Goal: Information Seeking & Learning: Find specific fact

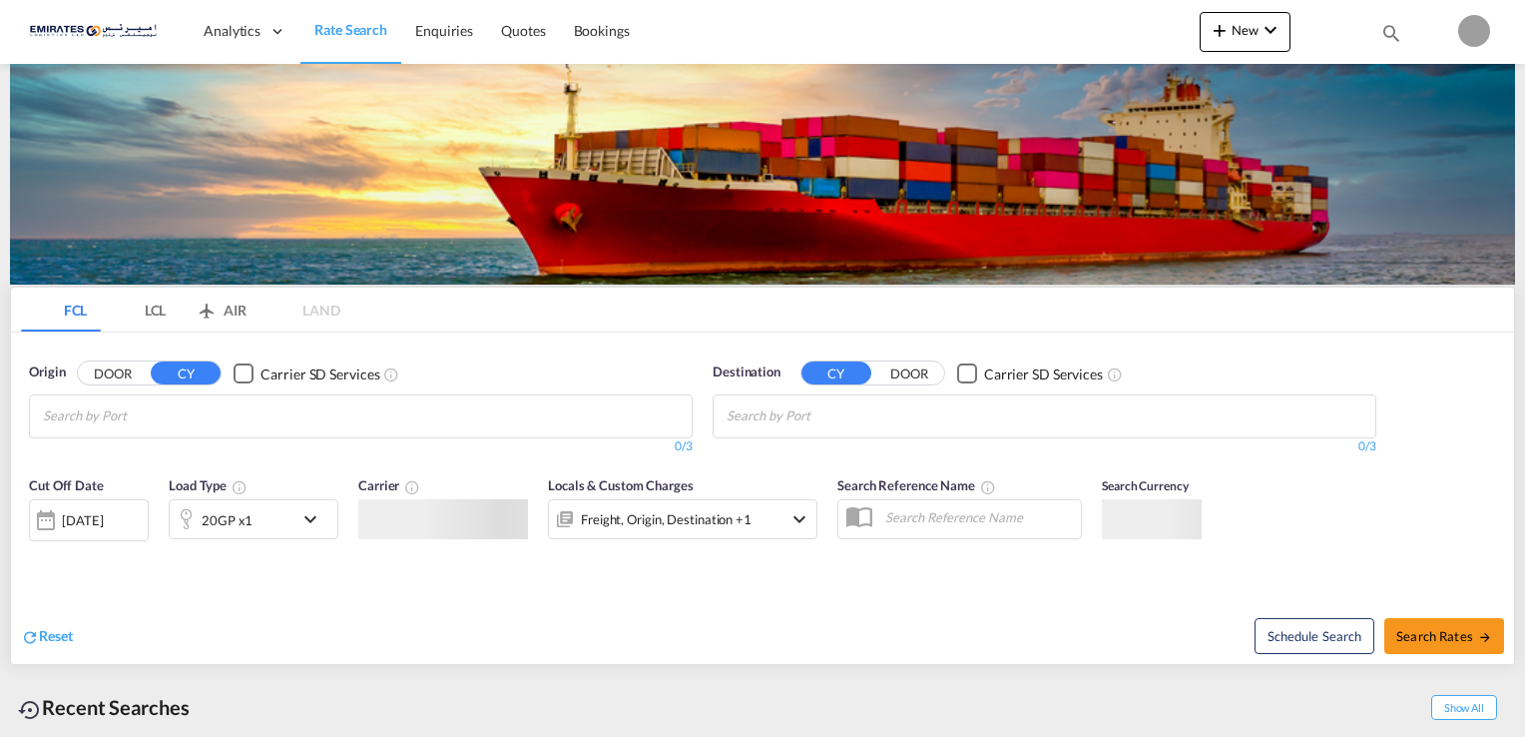
type input "[PERSON_NAME][EMAIL_ADDRESS][DOMAIN_NAME]"
click at [806, 442] on body "Analytics Dashboard Rate Search Enquiries Quotes Bookings" at bounding box center [762, 368] width 1525 height 737
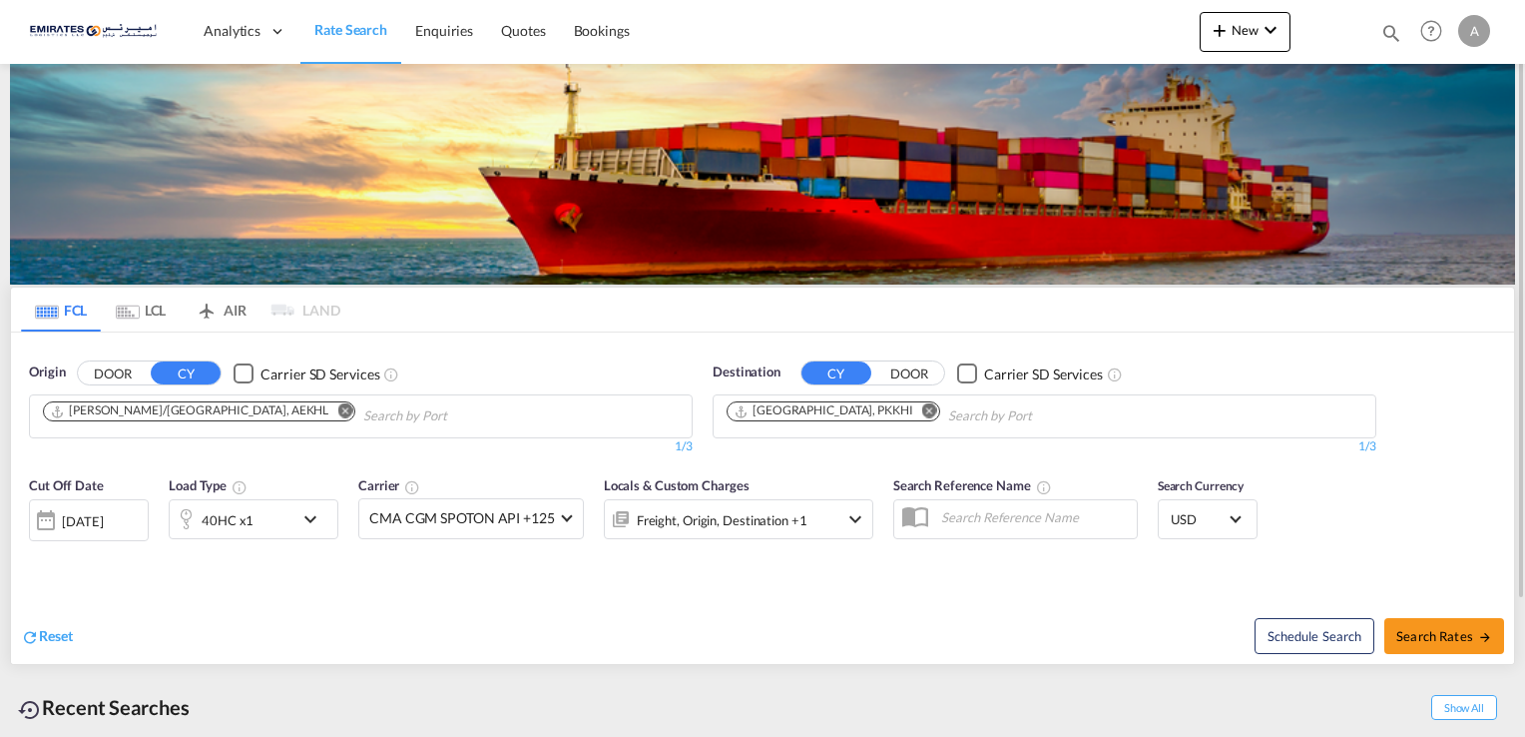
click at [337, 406] on md-icon "Remove" at bounding box center [344, 410] width 15 height 15
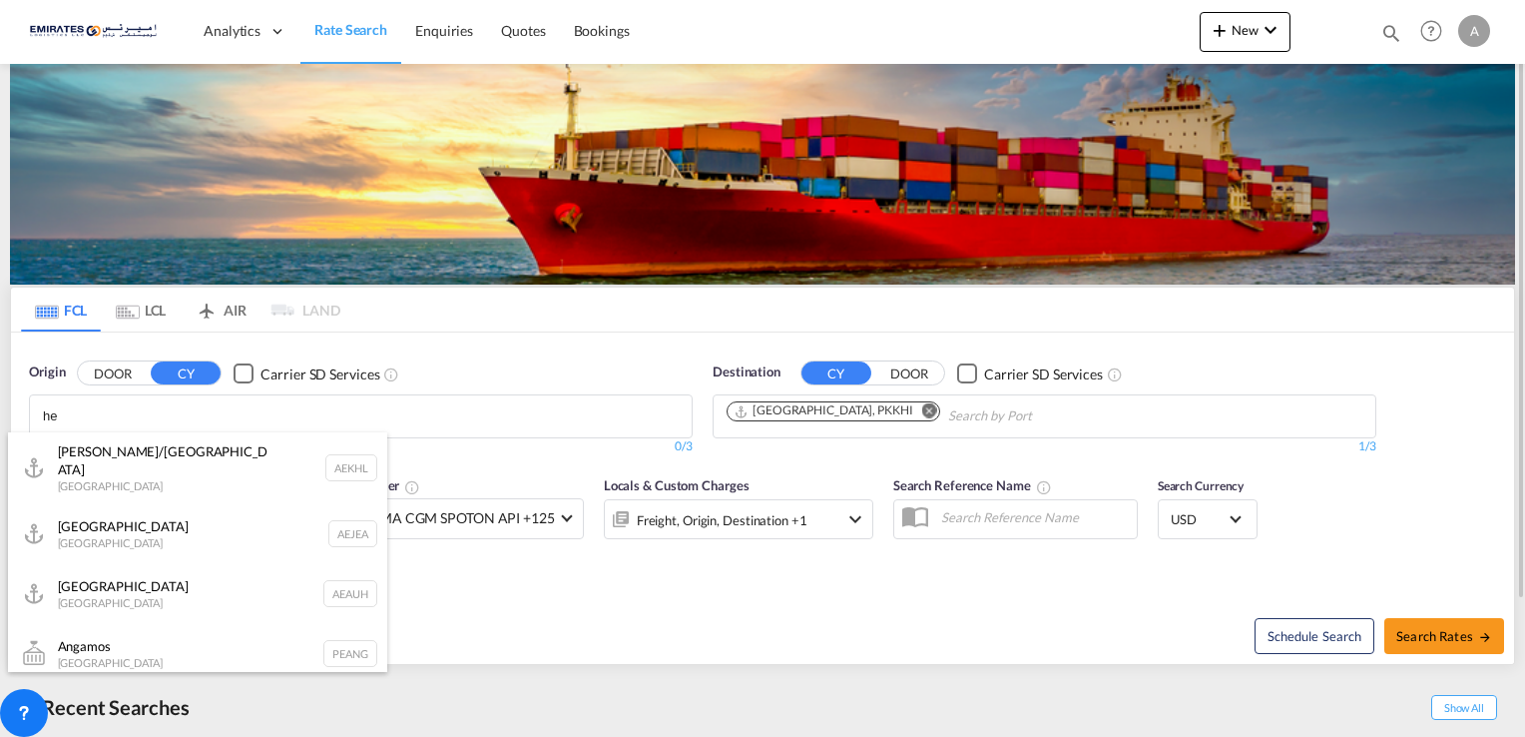
type input "h"
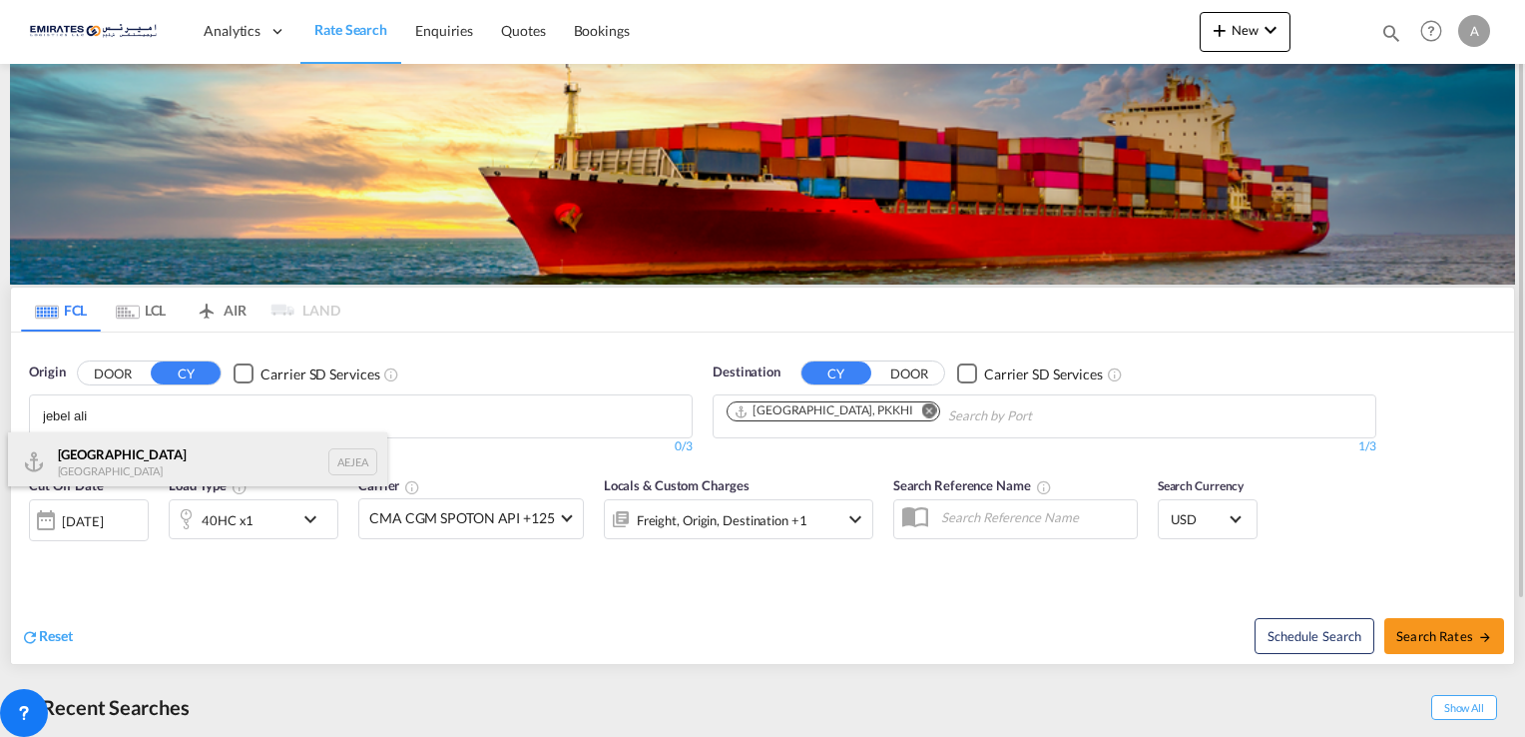
type input "jebel ali"
click at [237, 464] on div "[GEOGRAPHIC_DATA] AEJEA" at bounding box center [197, 462] width 379 height 60
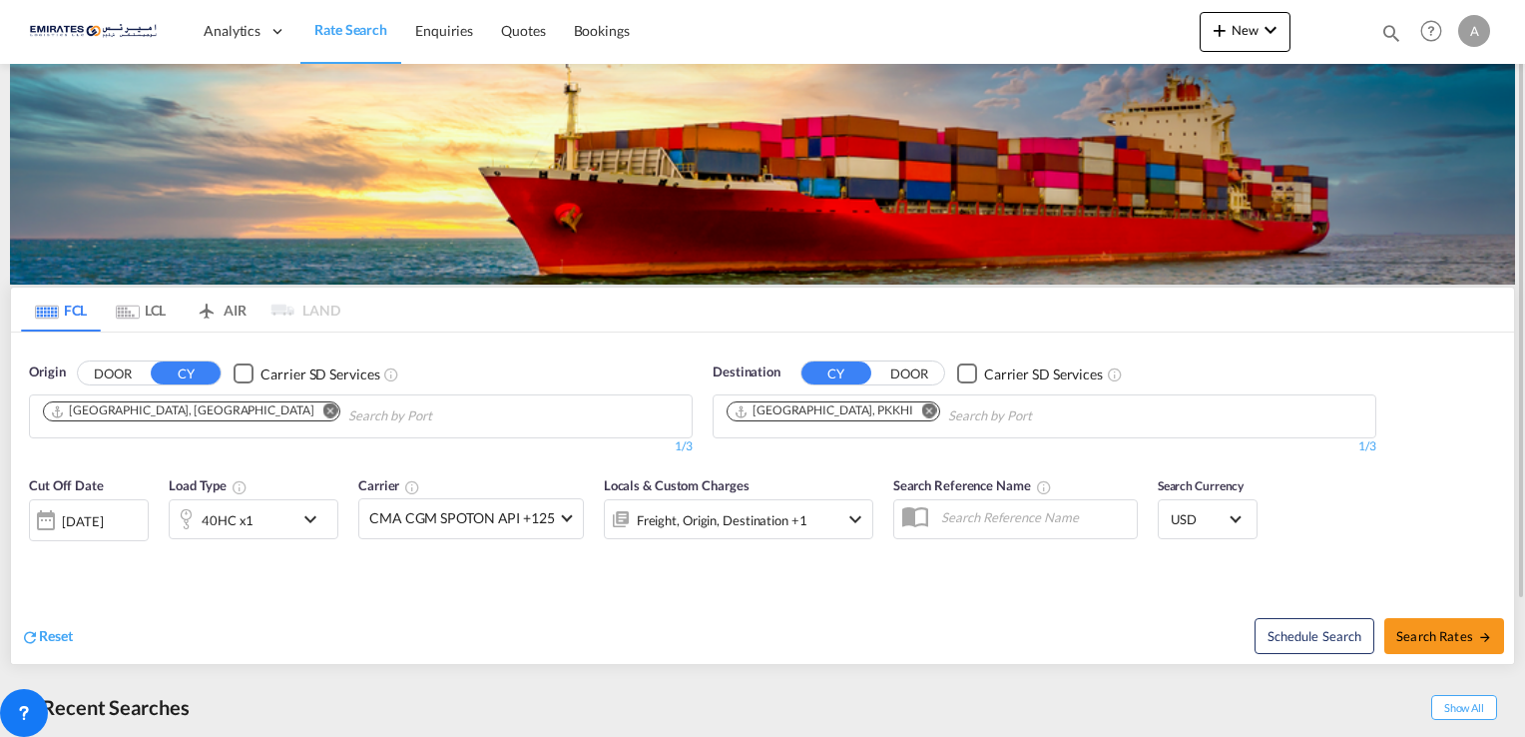
click at [922, 407] on md-icon "Remove" at bounding box center [929, 410] width 15 height 15
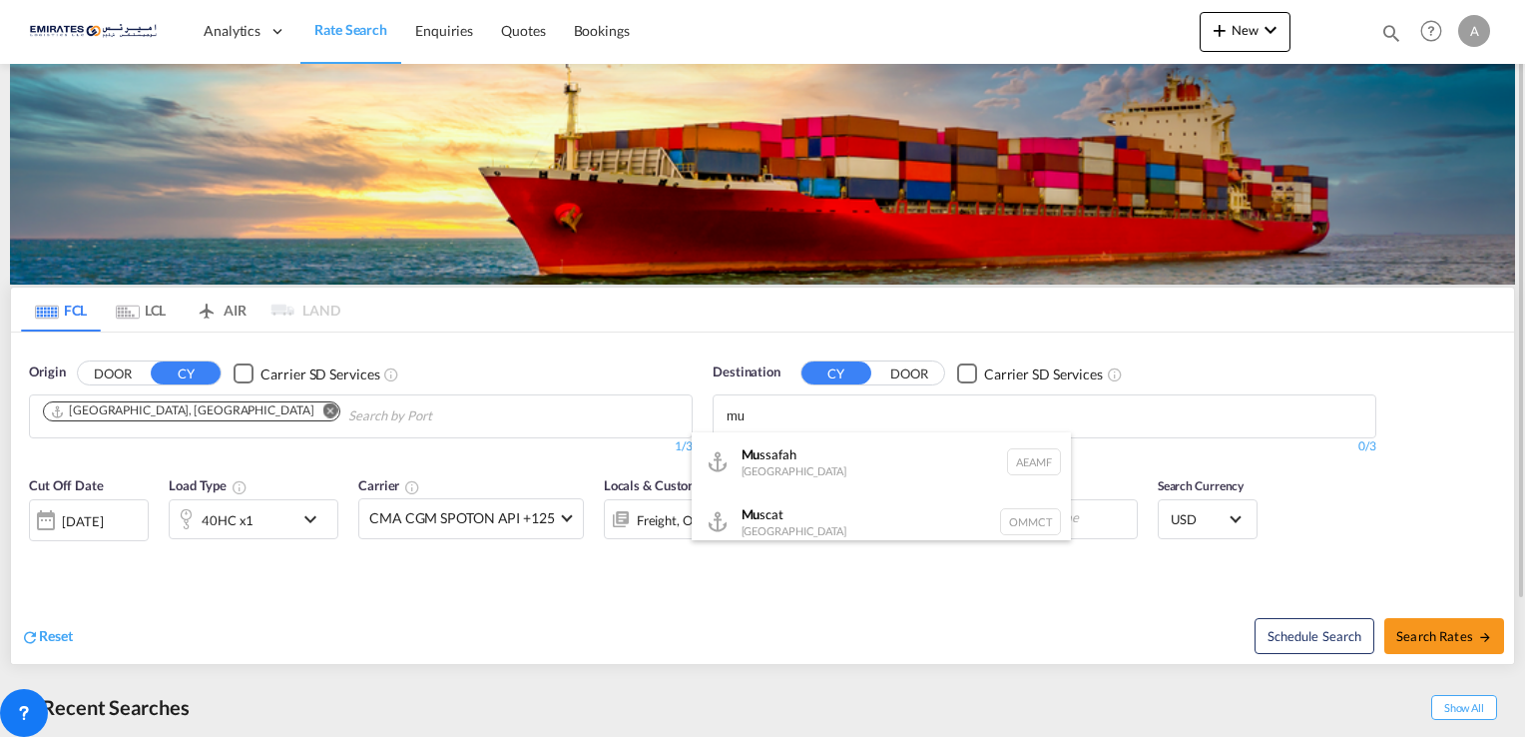
type input "m"
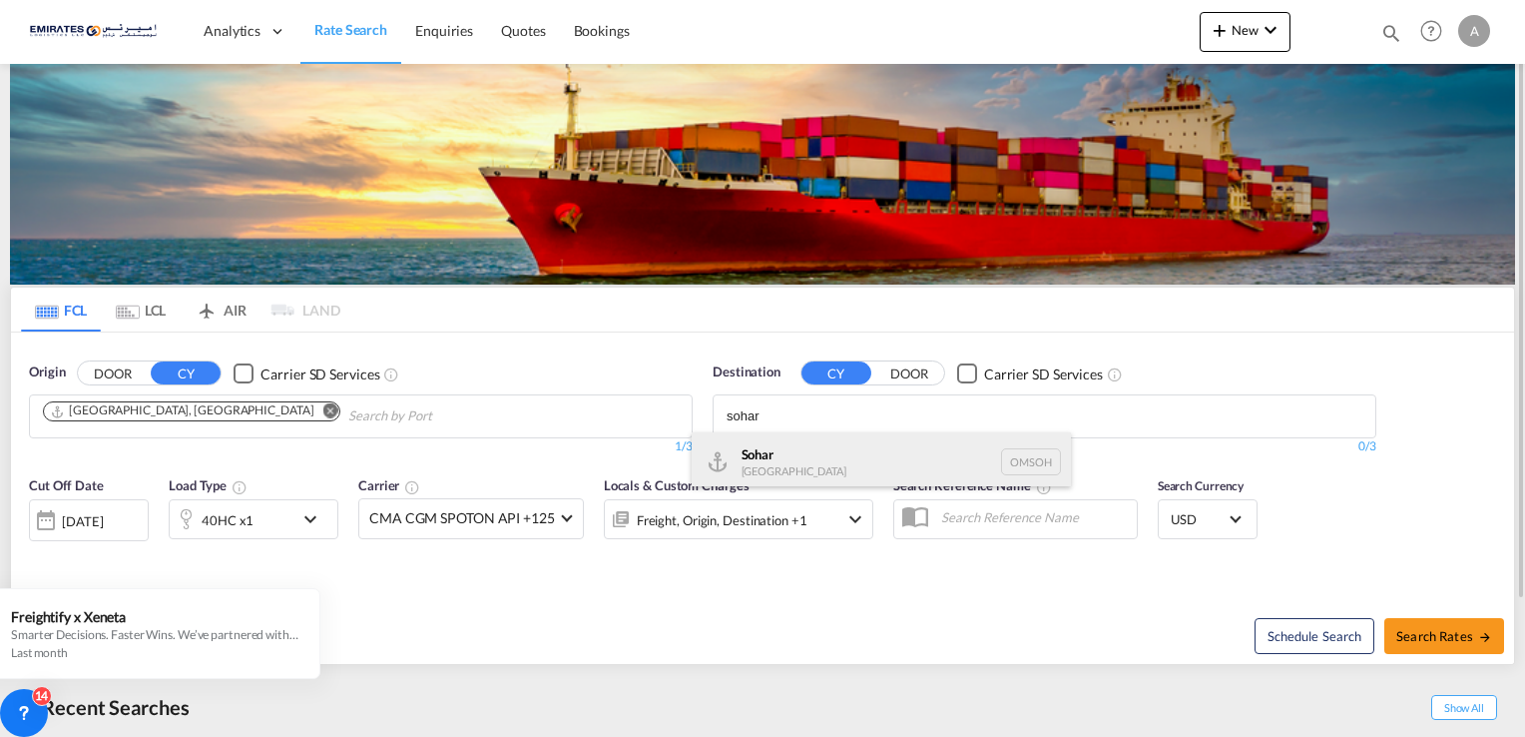
type input "sohar"
click at [834, 444] on div "Sohar [GEOGRAPHIC_DATA] [GEOGRAPHIC_DATA]" at bounding box center [881, 462] width 379 height 60
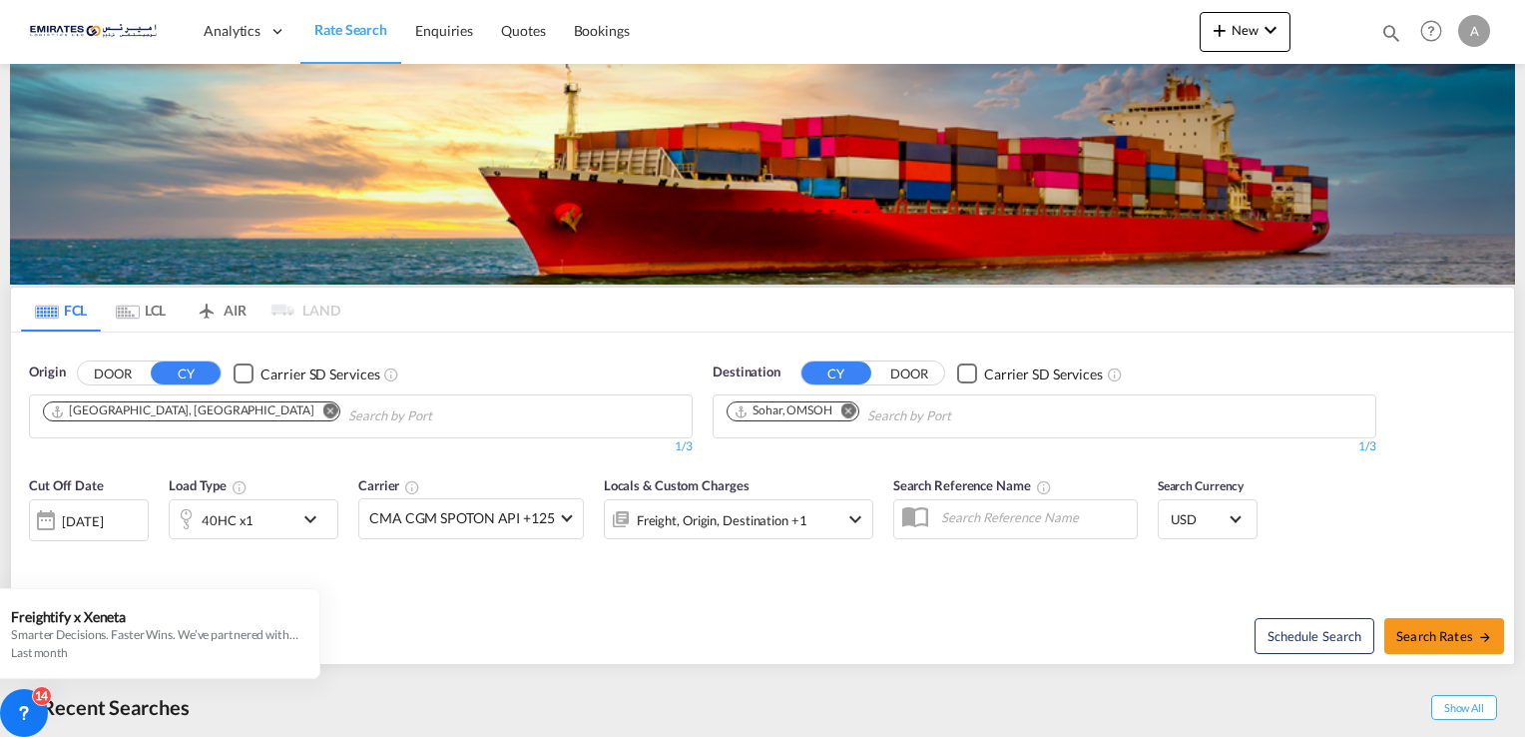
click at [293, 522] on div "40HC x1" at bounding box center [254, 519] width 170 height 40
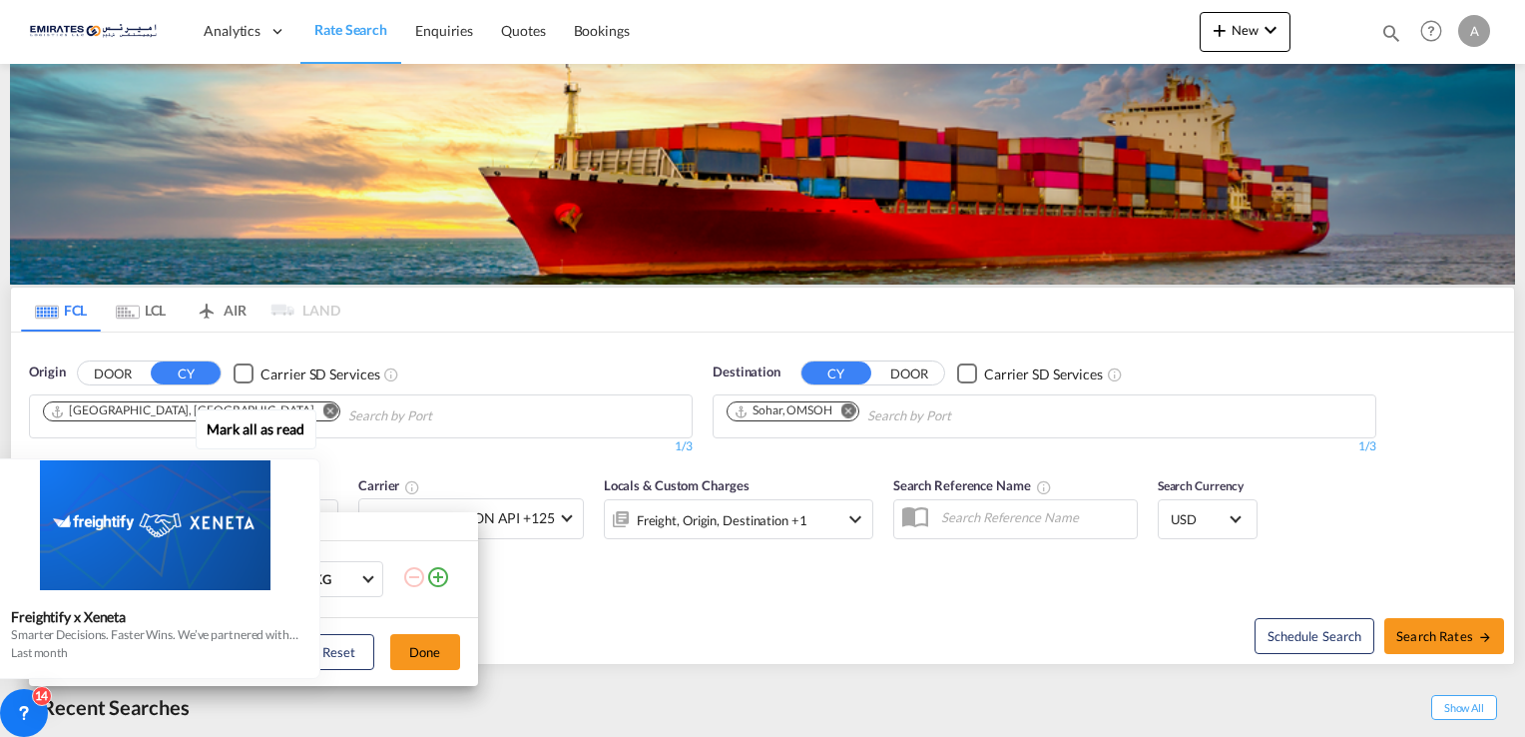
click at [122, 572] on div at bounding box center [154, 525] width 327 height 130
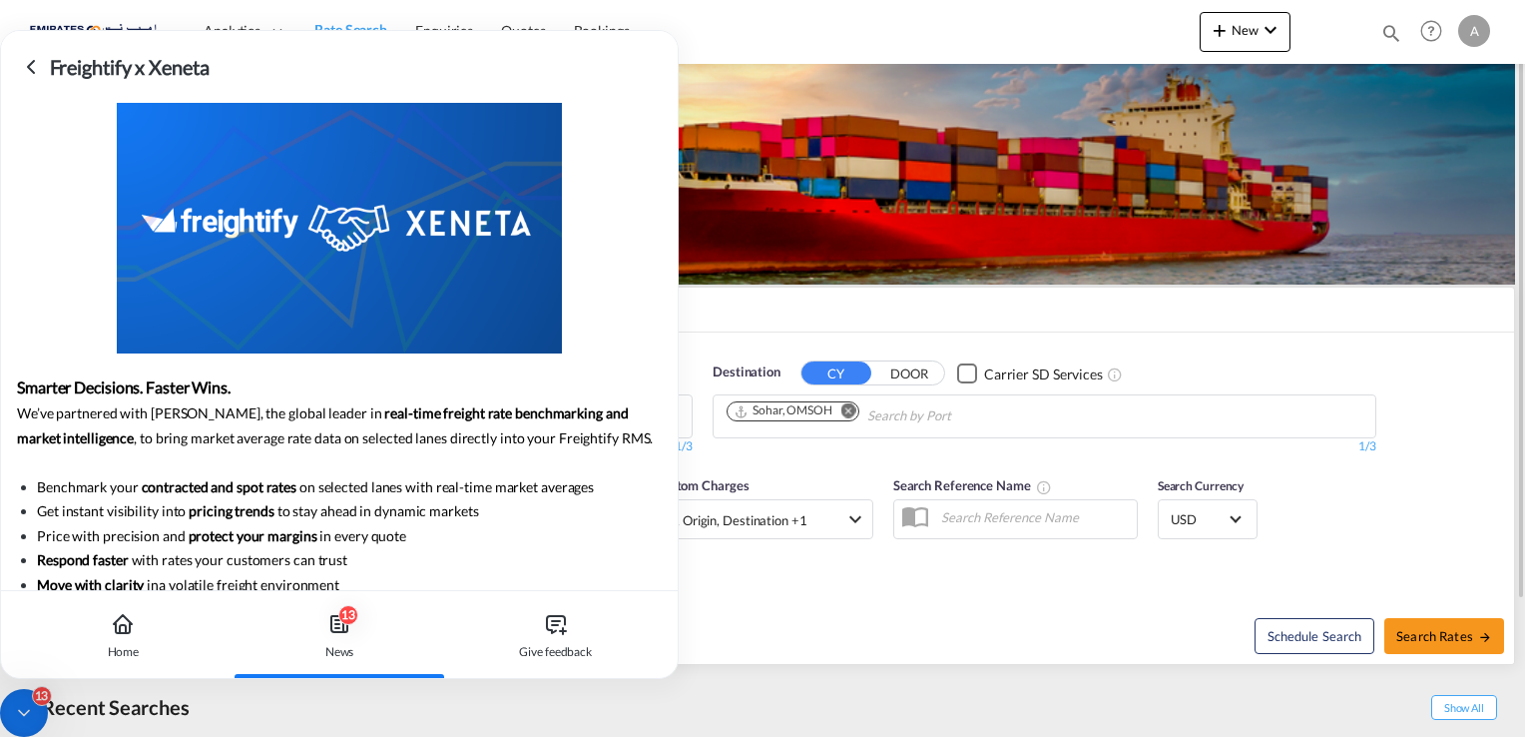
click at [718, 618] on div "Reset" at bounding box center [394, 620] width 747 height 55
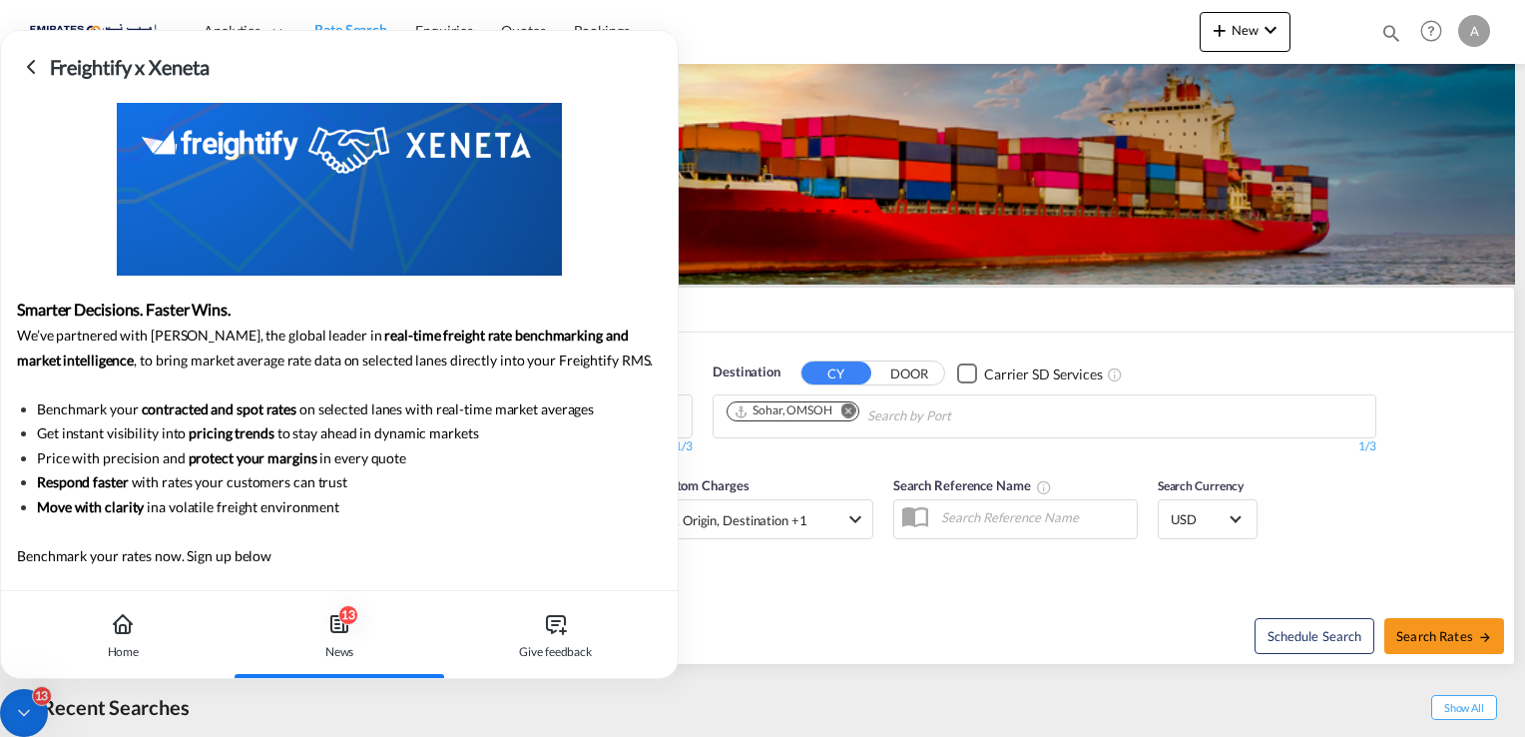
scroll to position [139, 0]
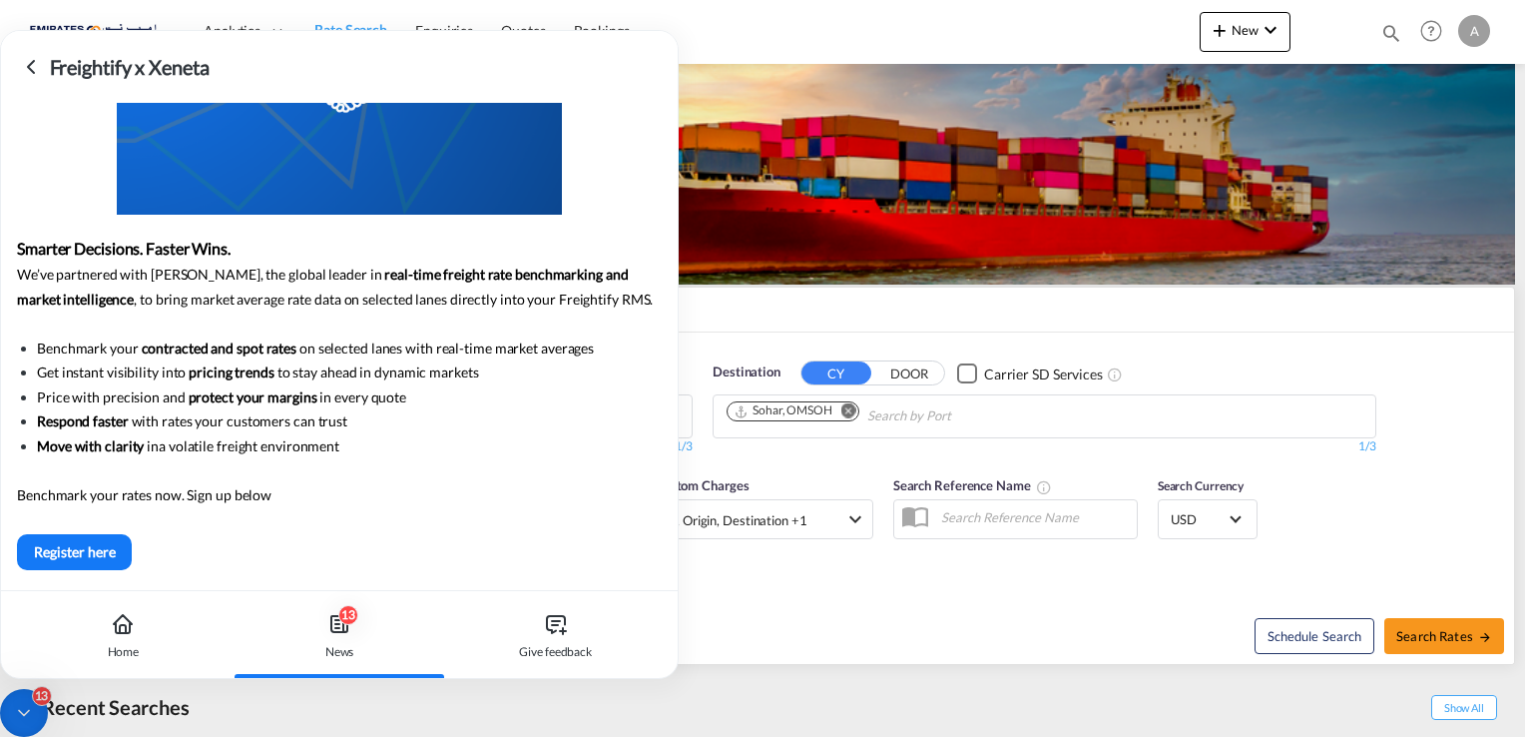
drag, startPoint x: 665, startPoint y: 238, endPoint x: 671, endPoint y: 305, distance: 68.1
click at [671, 305] on div "Smarter Decisions. Faster Wins. We’ve partnered with Xeneta, the global leader …" at bounding box center [339, 346] width 677 height 487
drag, startPoint x: 671, startPoint y: 305, endPoint x: 754, endPoint y: 551, distance: 259.4
click at [754, 551] on div "Locals & Custom Charges Freight, Origin, Destination +1" at bounding box center [738, 517] width 269 height 84
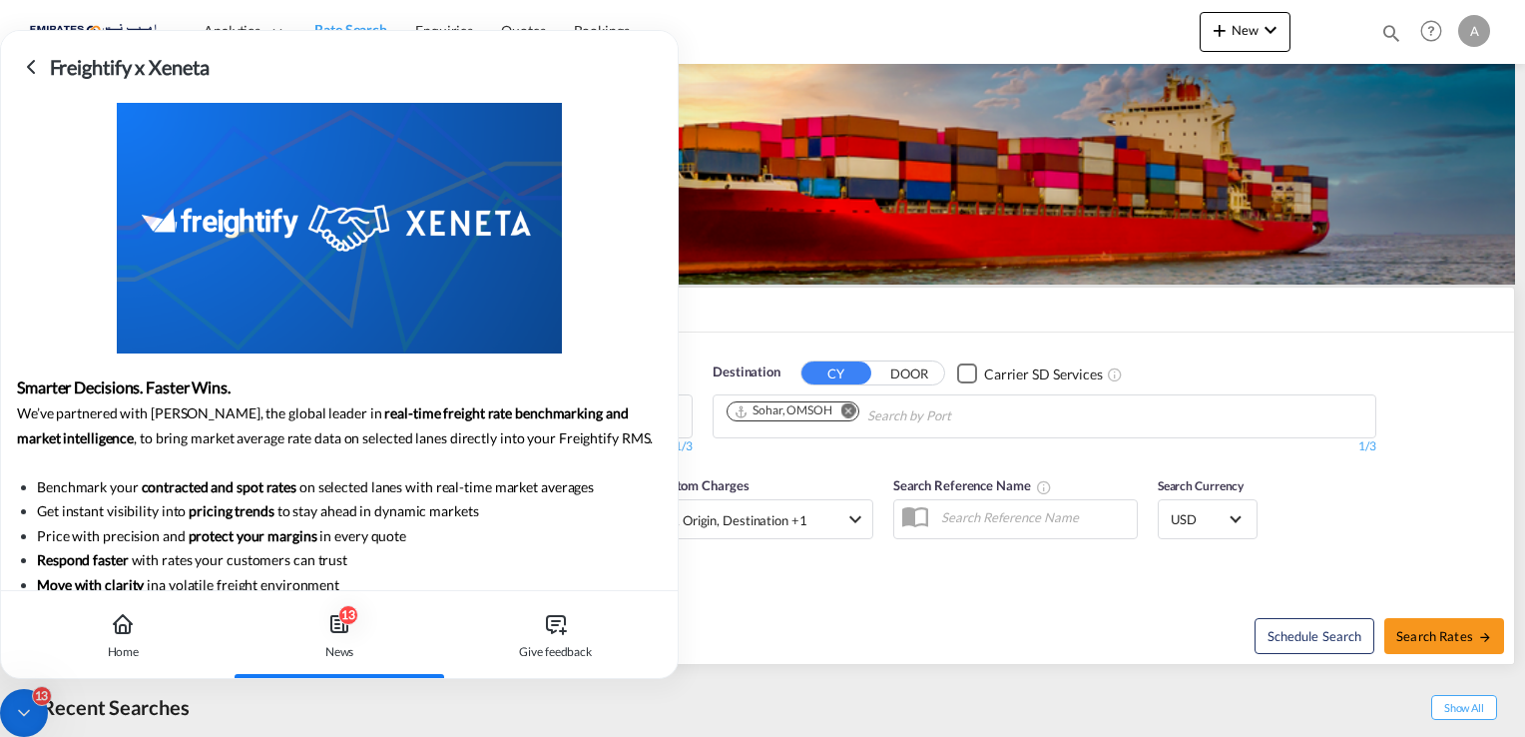
click at [30, 69] on icon at bounding box center [31, 67] width 6 height 12
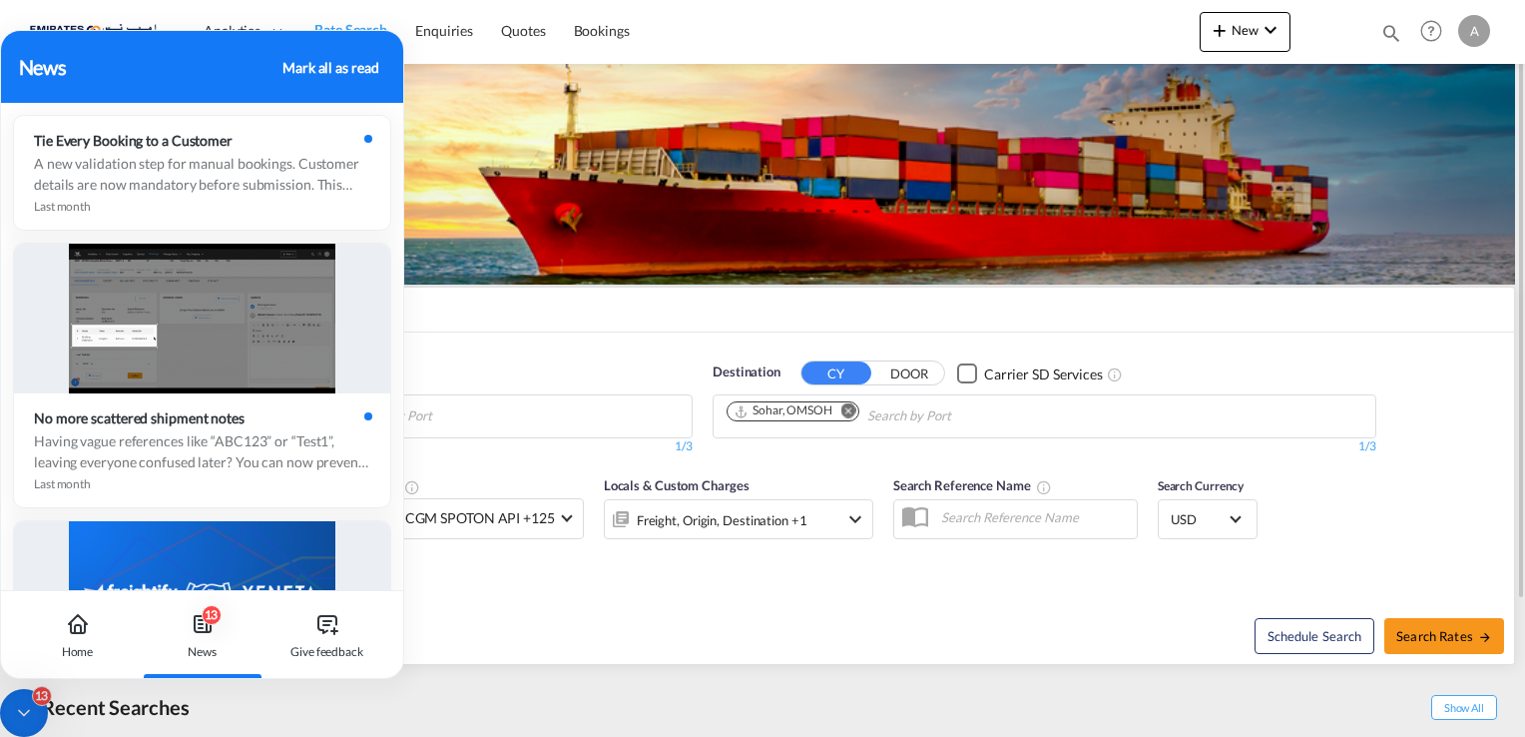
click at [518, 618] on div "Reset" at bounding box center [394, 620] width 747 height 55
click at [555, 261] on img at bounding box center [762, 174] width 1505 height 221
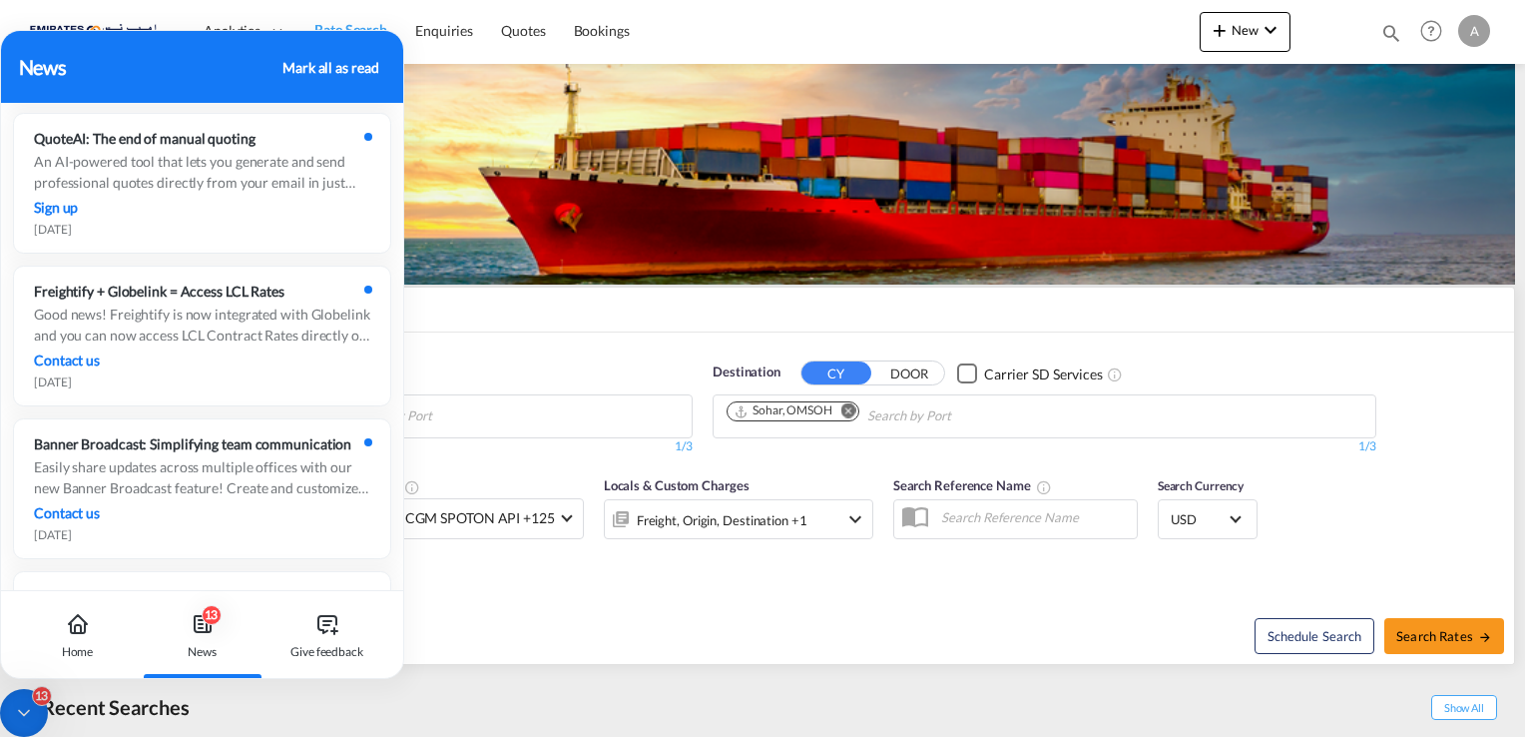
scroll to position [1397, 0]
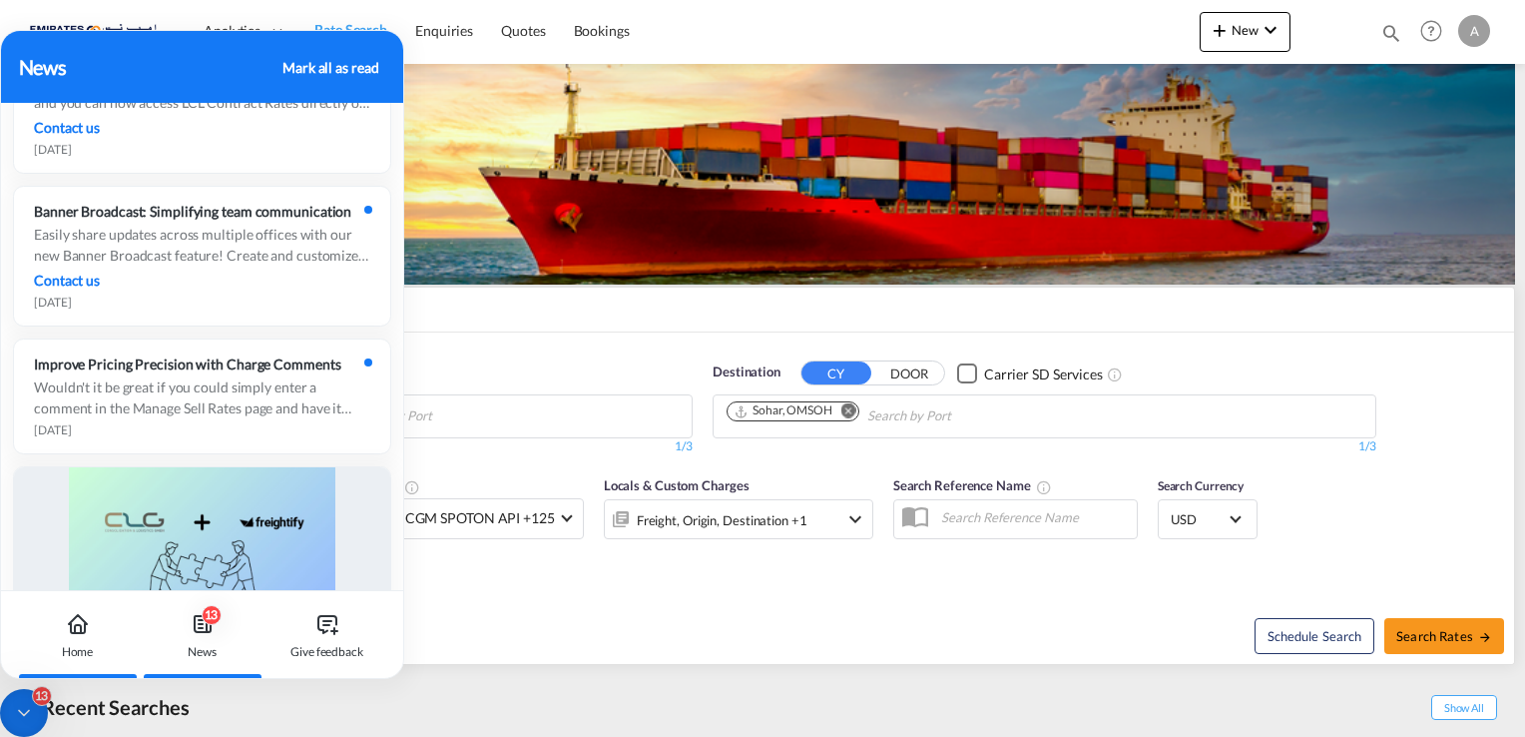
click at [76, 621] on icon at bounding box center [78, 624] width 24 height 24
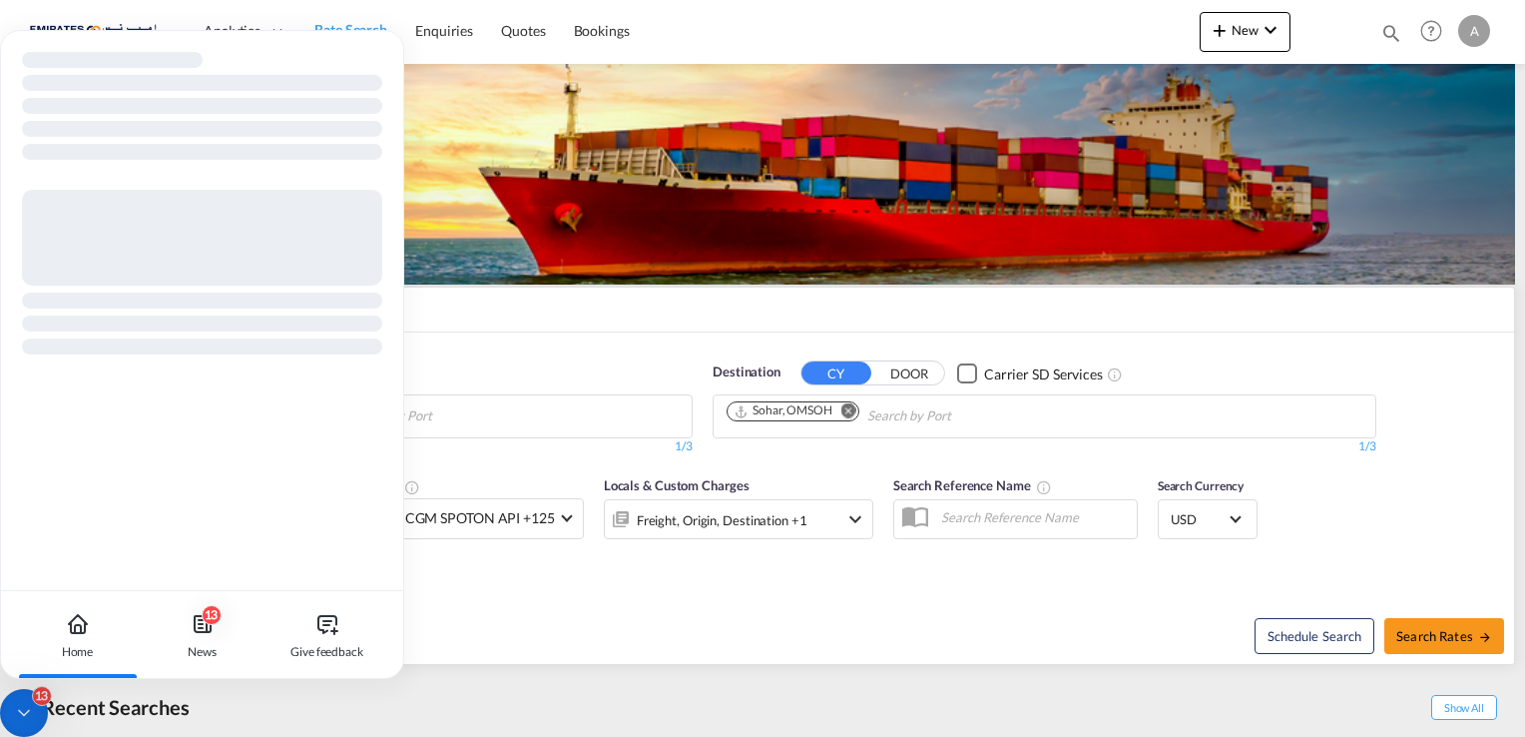
click at [387, 46] on div at bounding box center [202, 203] width 402 height 344
click at [383, 46] on div at bounding box center [202, 203] width 402 height 344
click at [552, 255] on img at bounding box center [762, 174] width 1505 height 221
click at [605, 448] on div "1/3" at bounding box center [361, 446] width 664 height 17
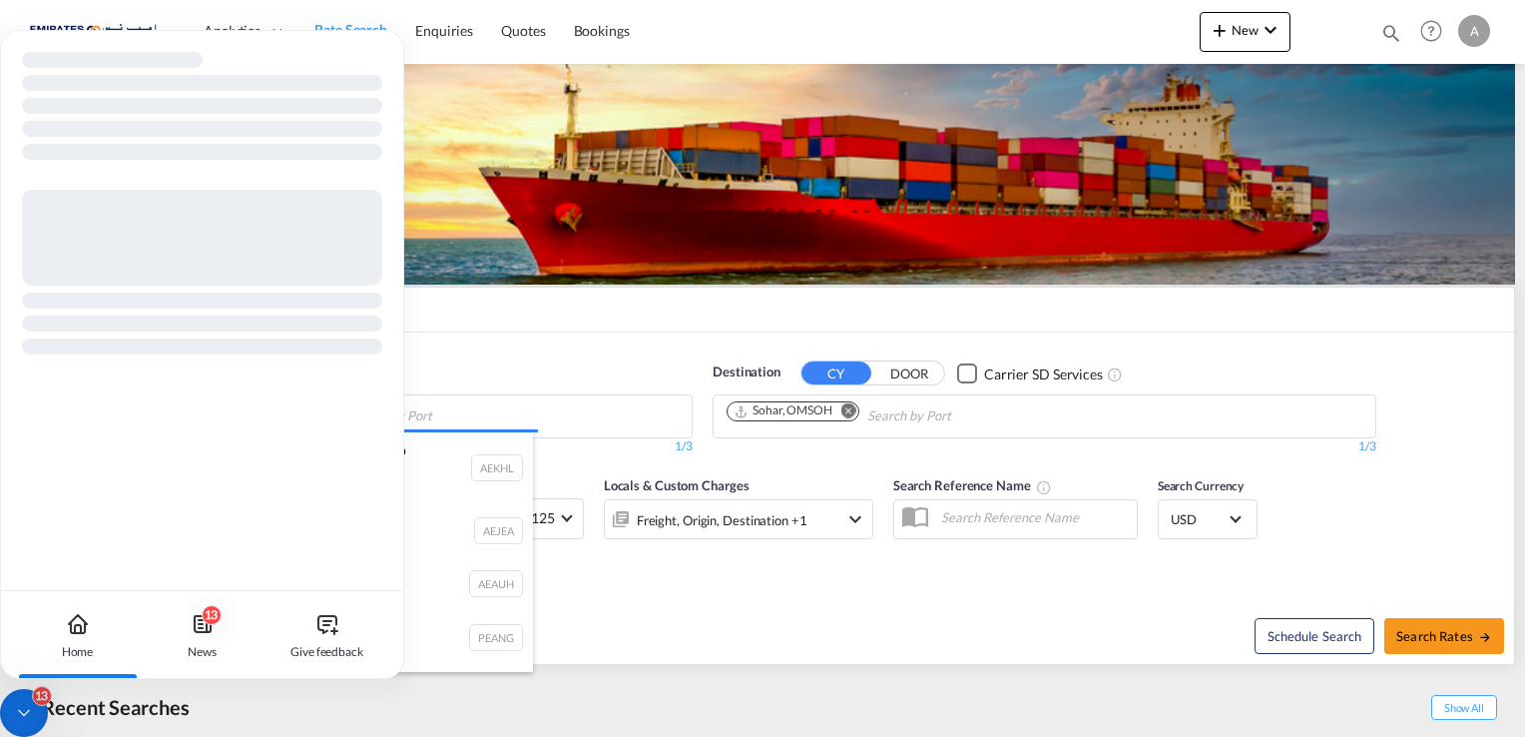
click at [607, 433] on body "Analytics Dashboard Rate Search Enquiries Quotes Bookings" at bounding box center [762, 368] width 1525 height 737
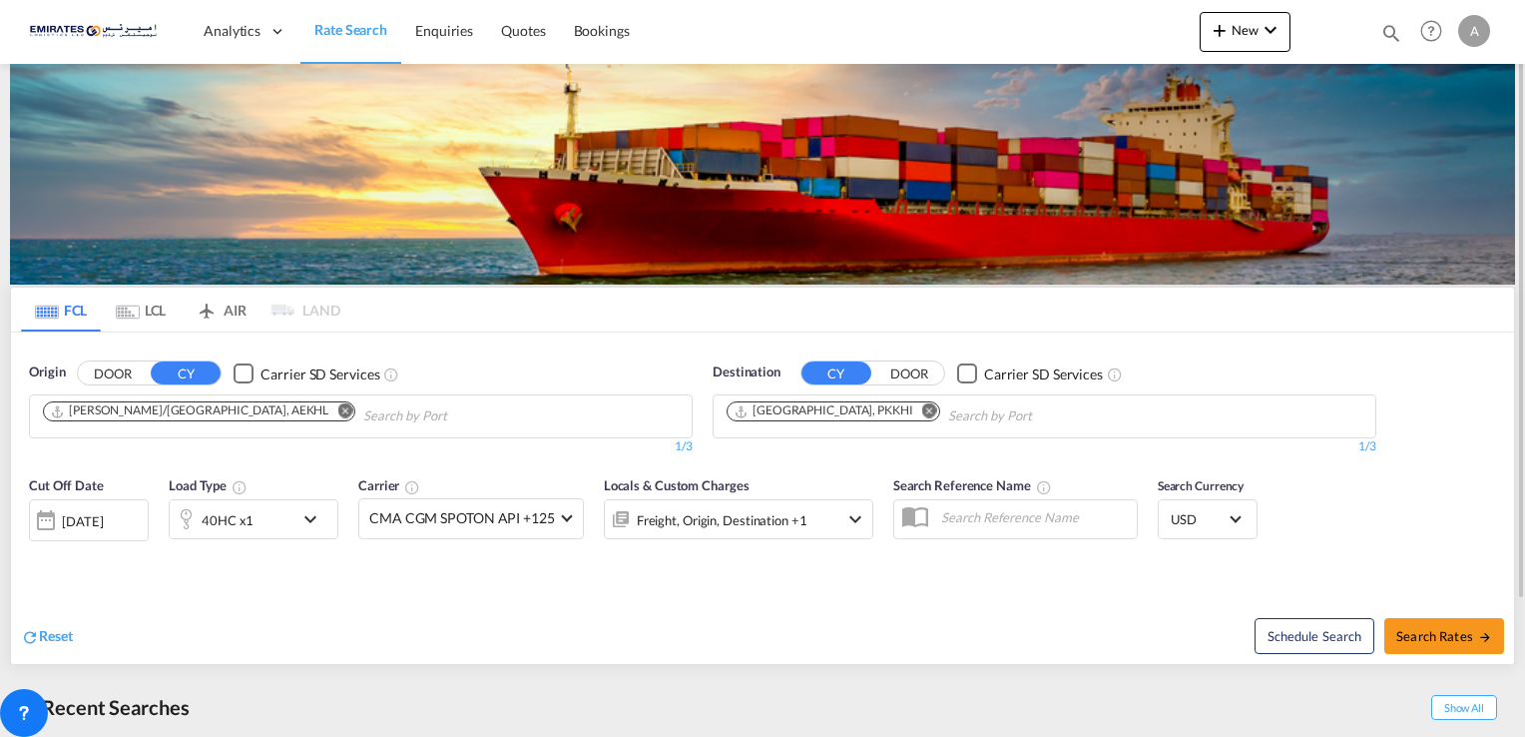
click at [337, 411] on md-icon "Remove" at bounding box center [344, 410] width 15 height 15
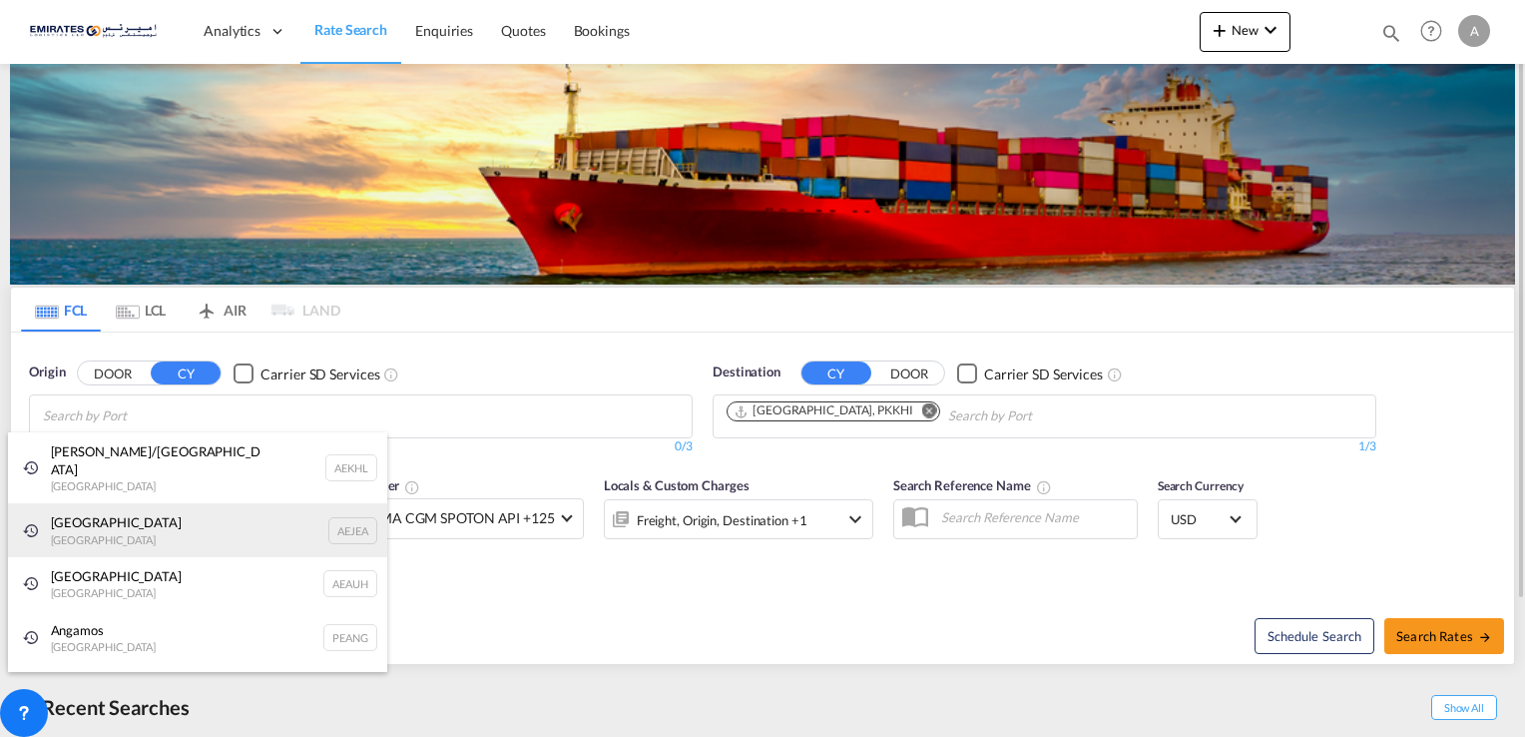
click at [201, 503] on div "[GEOGRAPHIC_DATA] AEJEA" at bounding box center [197, 530] width 379 height 54
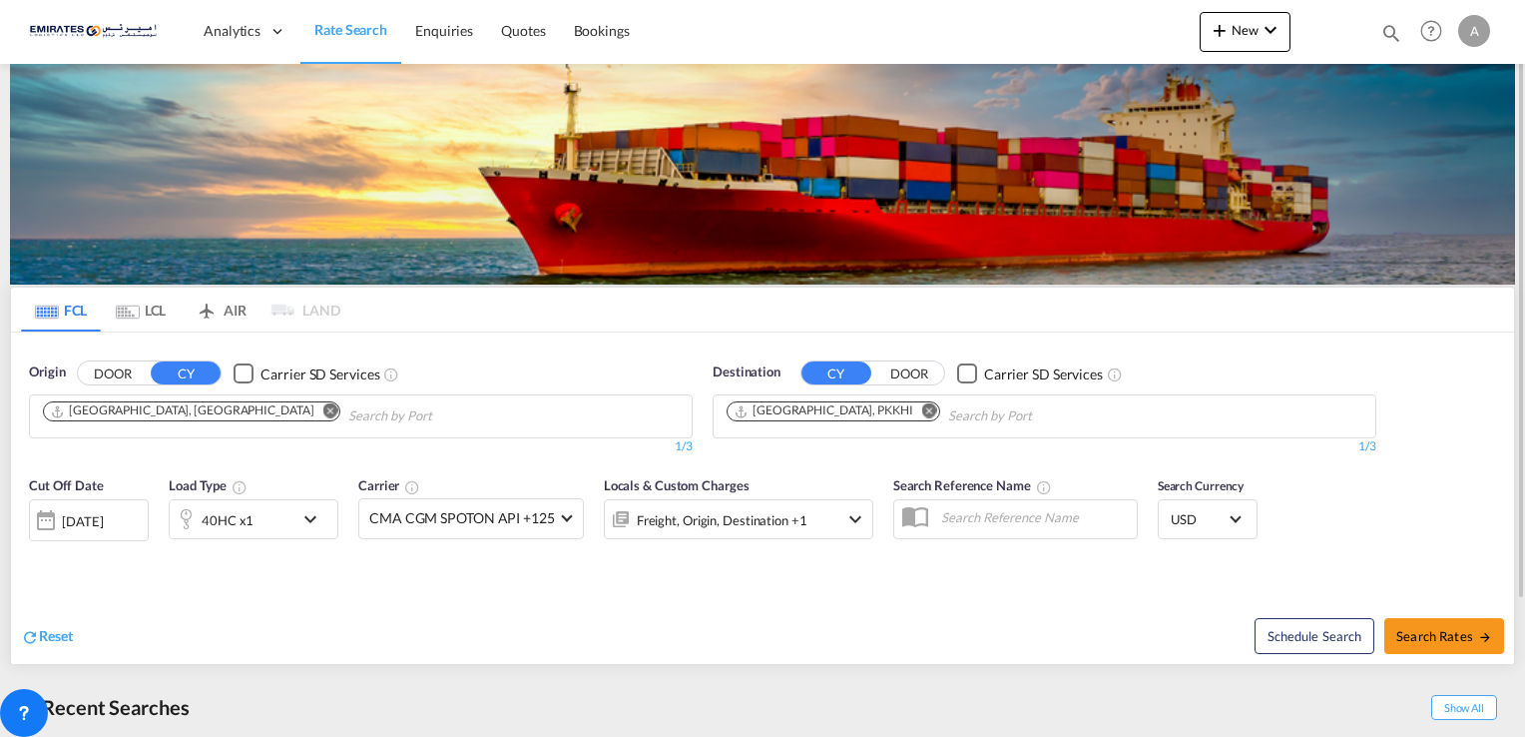
click at [847, 399] on md-chips-wrap "[GEOGRAPHIC_DATA], PKKHI" at bounding box center [935, 413] width 422 height 37
click at [922, 406] on md-icon "Remove" at bounding box center [929, 410] width 15 height 15
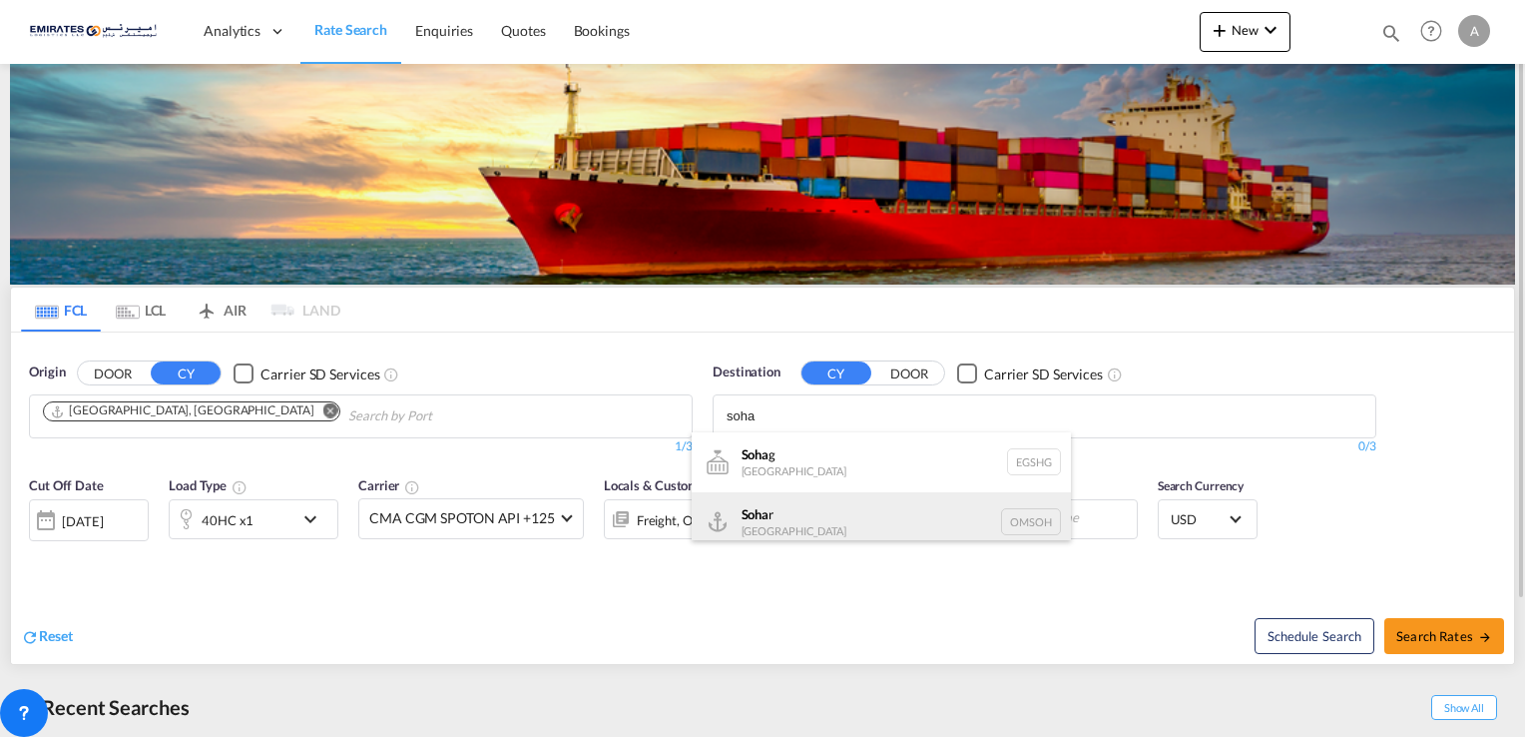
type input "soha"
click at [816, 513] on div "Soha r Oman OMSOH" at bounding box center [881, 522] width 379 height 60
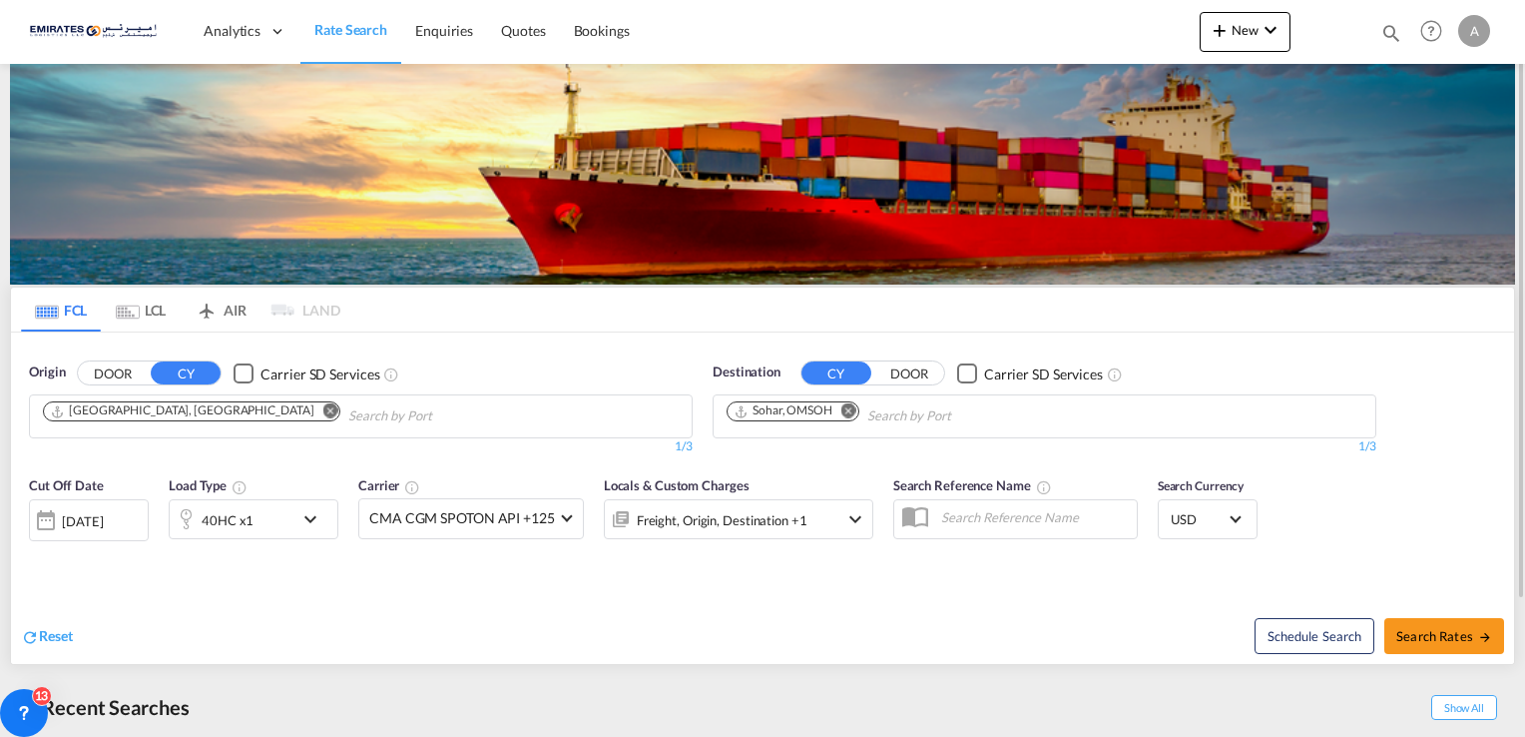
click at [313, 512] on md-icon "icon-chevron-down" at bounding box center [315, 519] width 34 height 24
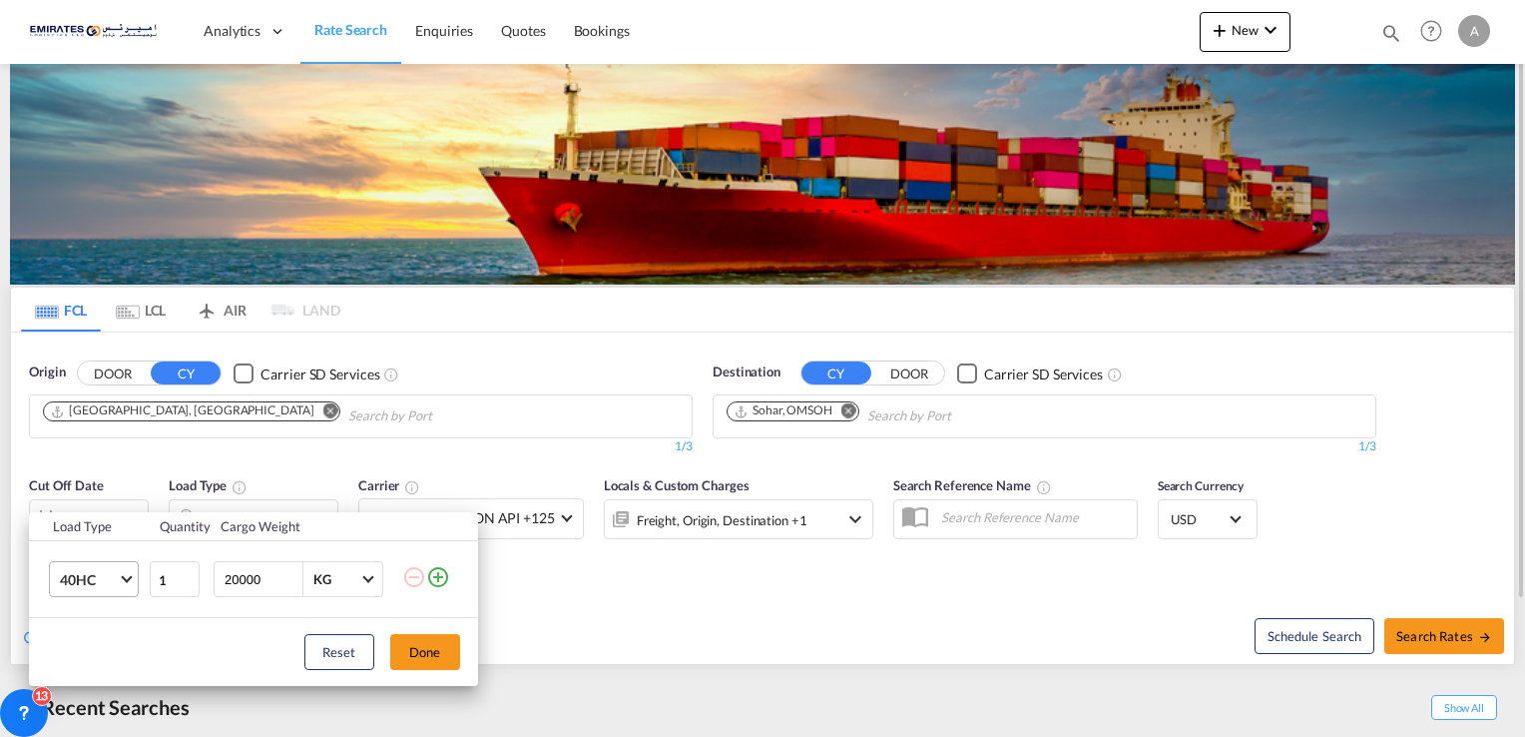
click at [132, 579] on md-select-value "40HC" at bounding box center [98, 579] width 80 height 34
click at [129, 493] on md-option "20GP" at bounding box center [111, 483] width 136 height 48
click at [413, 644] on button "Done" at bounding box center [425, 652] width 70 height 36
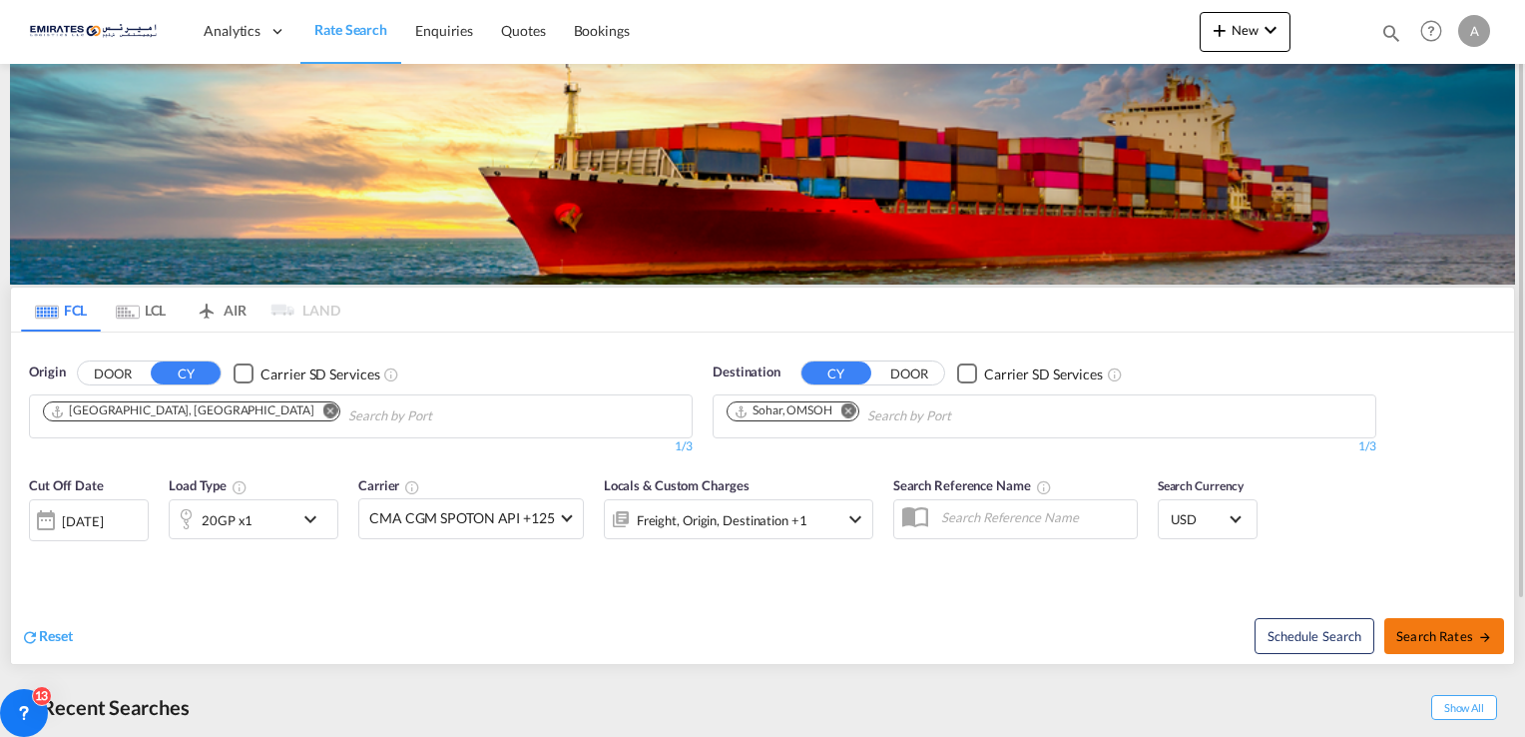
click at [1427, 633] on span "Search Rates" at bounding box center [1444, 636] width 96 height 16
type input "AEJEA to OMSOH / 25 Aug 2025"
